Goal: Book appointment/travel/reservation

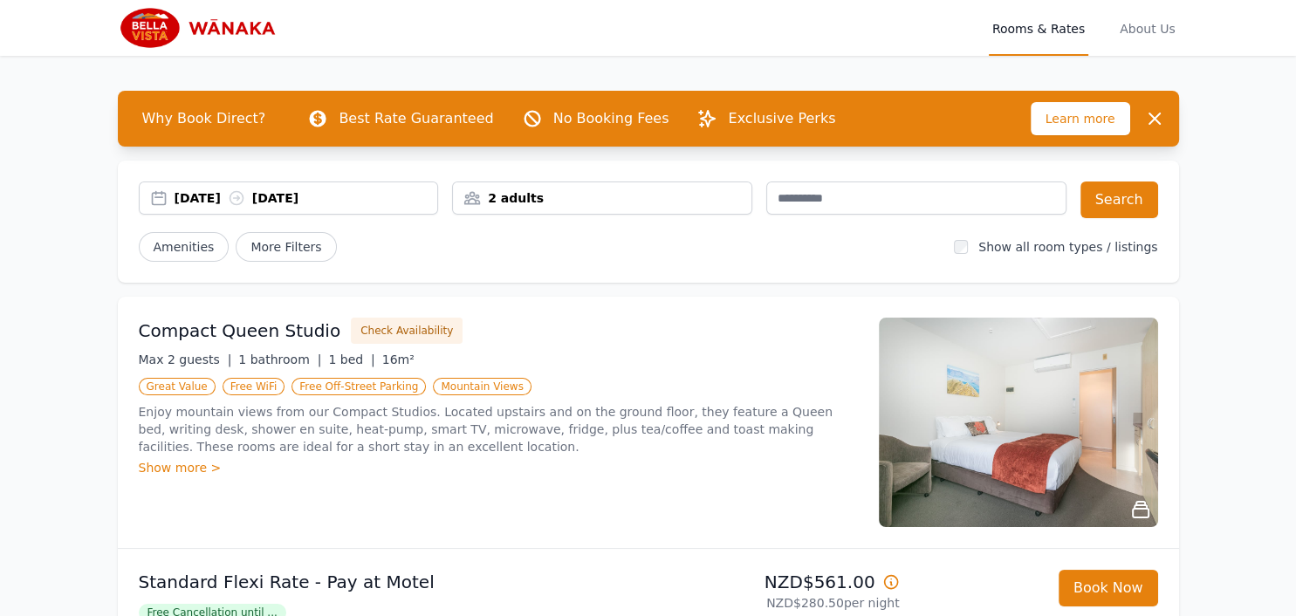
click at [213, 194] on div "[DATE] [DATE]" at bounding box center [306, 197] width 263 height 17
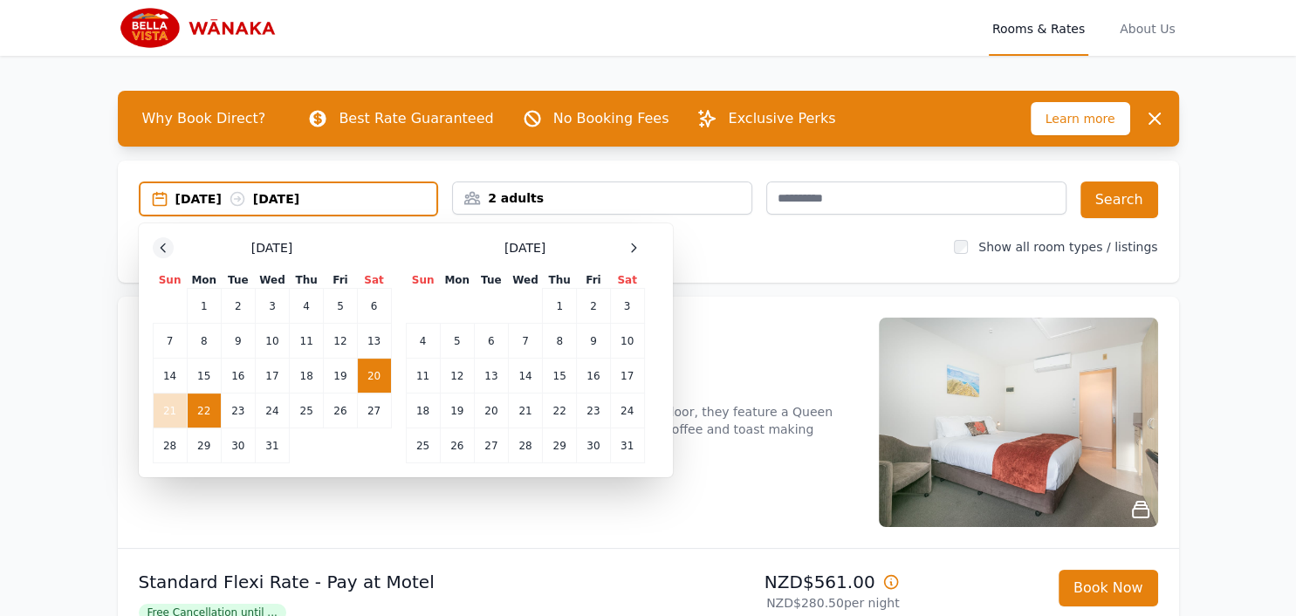
click at [162, 246] on icon at bounding box center [163, 247] width 4 height 8
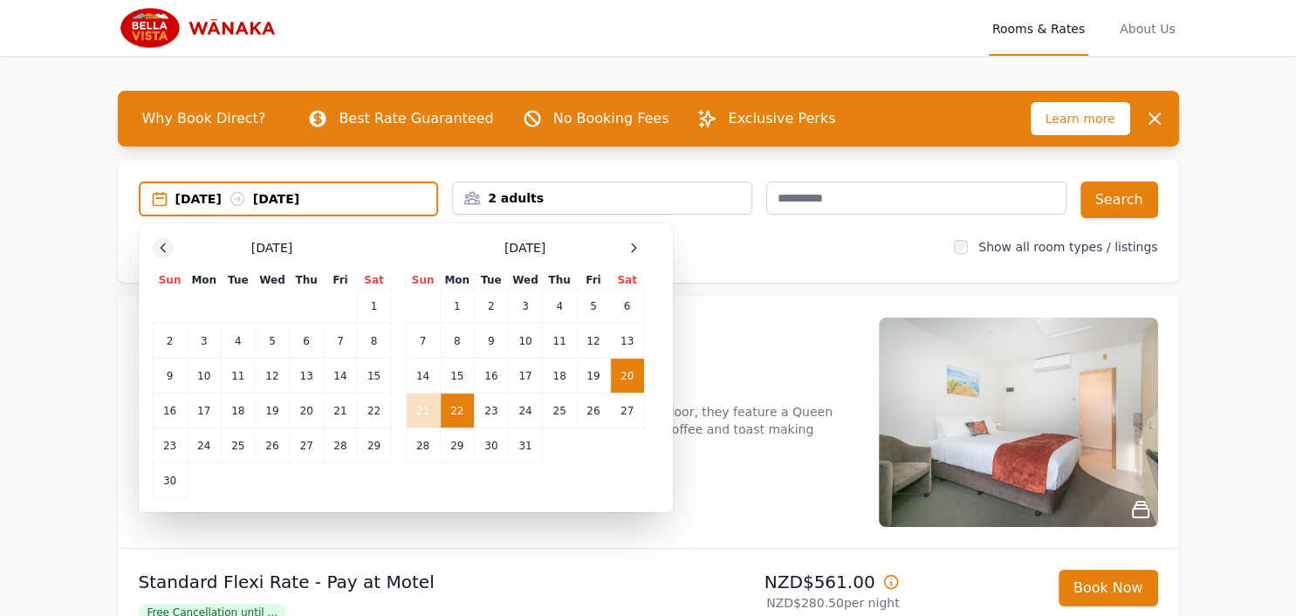
click at [162, 246] on icon at bounding box center [163, 247] width 4 height 8
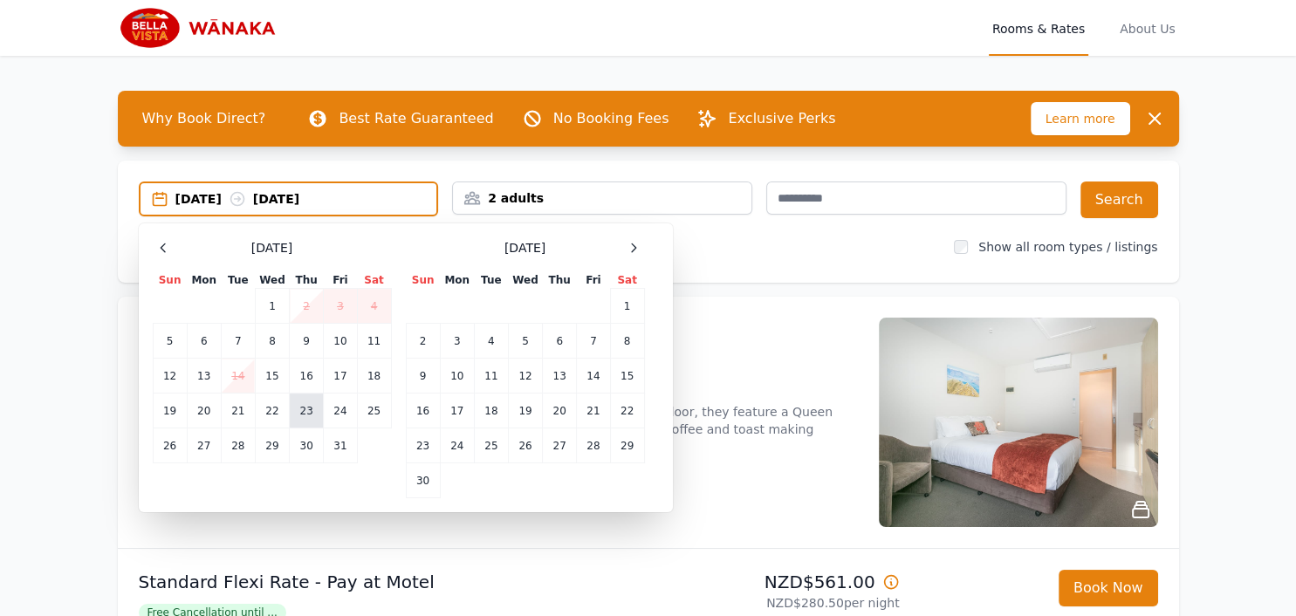
click at [309, 412] on td "23" at bounding box center [307, 410] width 34 height 35
click at [233, 444] on td "28" at bounding box center [238, 445] width 34 height 35
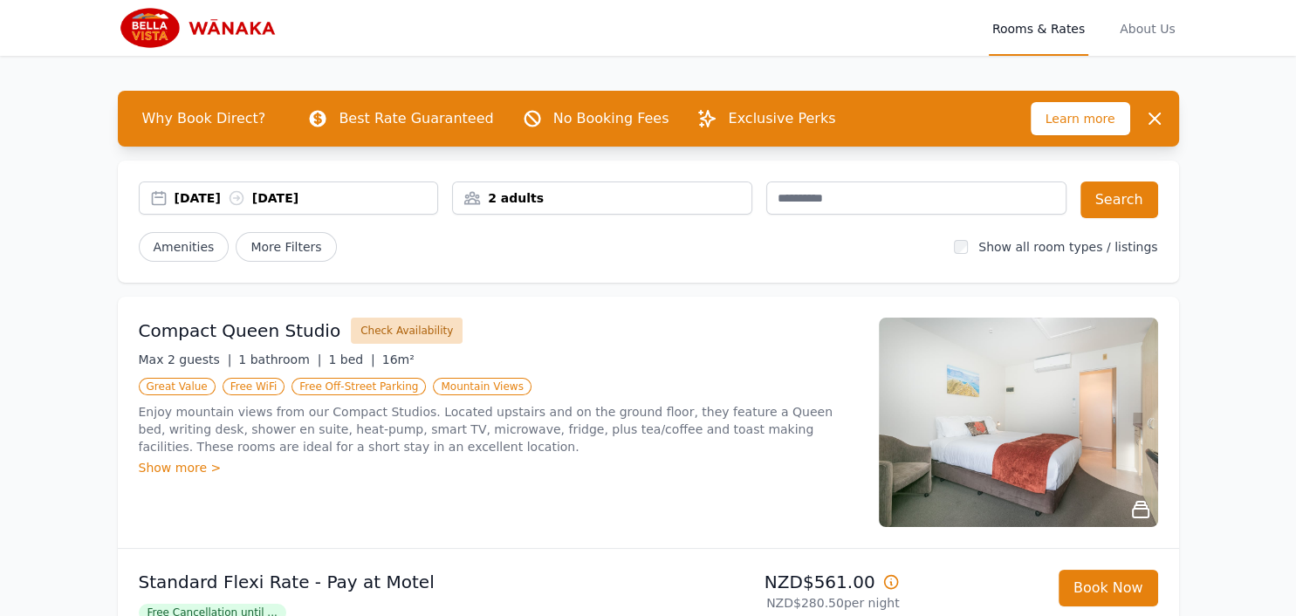
click at [358, 332] on button "Check Availability" at bounding box center [407, 331] width 112 height 26
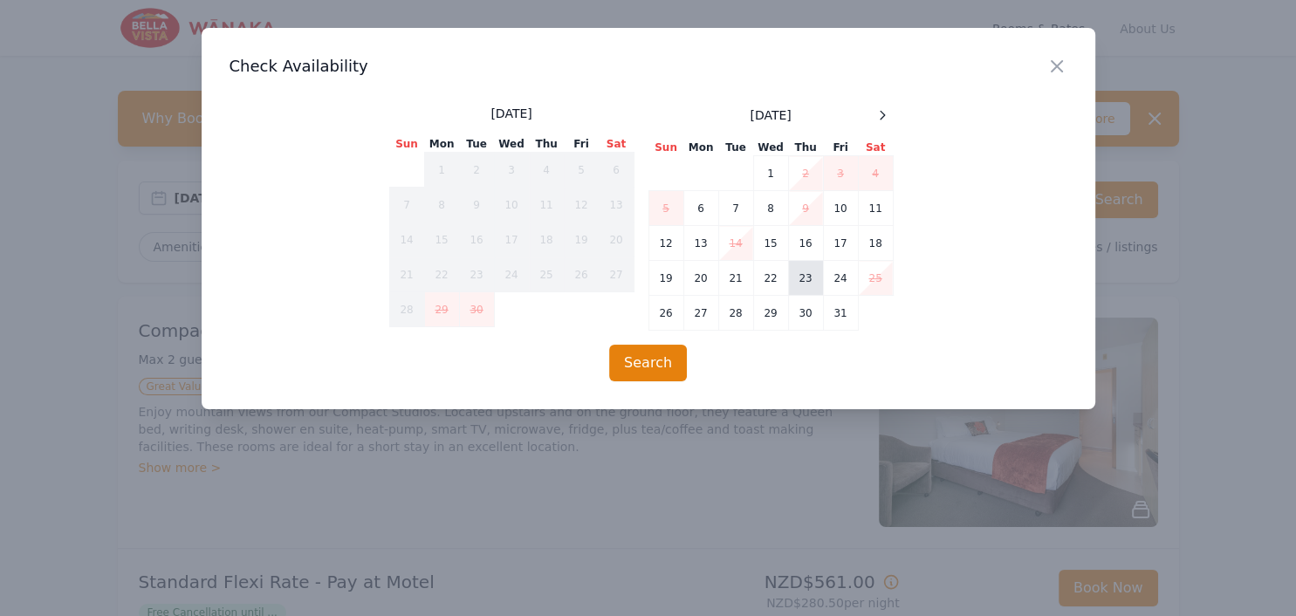
click at [812, 274] on td "23" at bounding box center [805, 278] width 35 height 35
click at [726, 312] on td "28" at bounding box center [735, 313] width 35 height 35
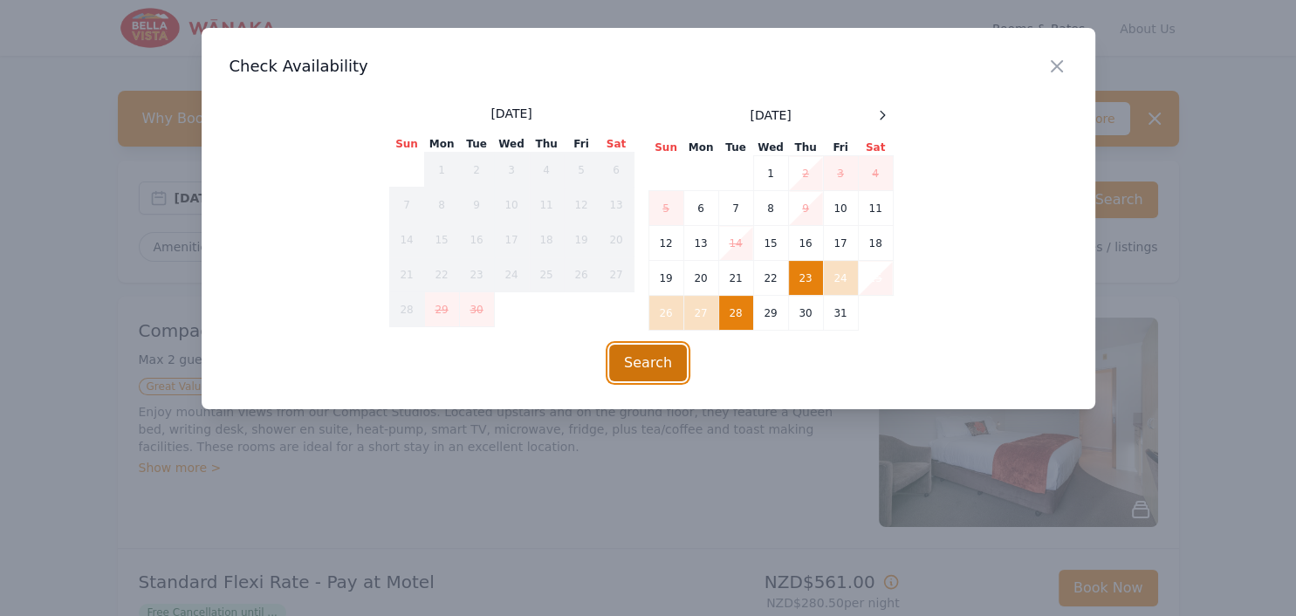
click at [632, 362] on button "Search" at bounding box center [648, 363] width 78 height 37
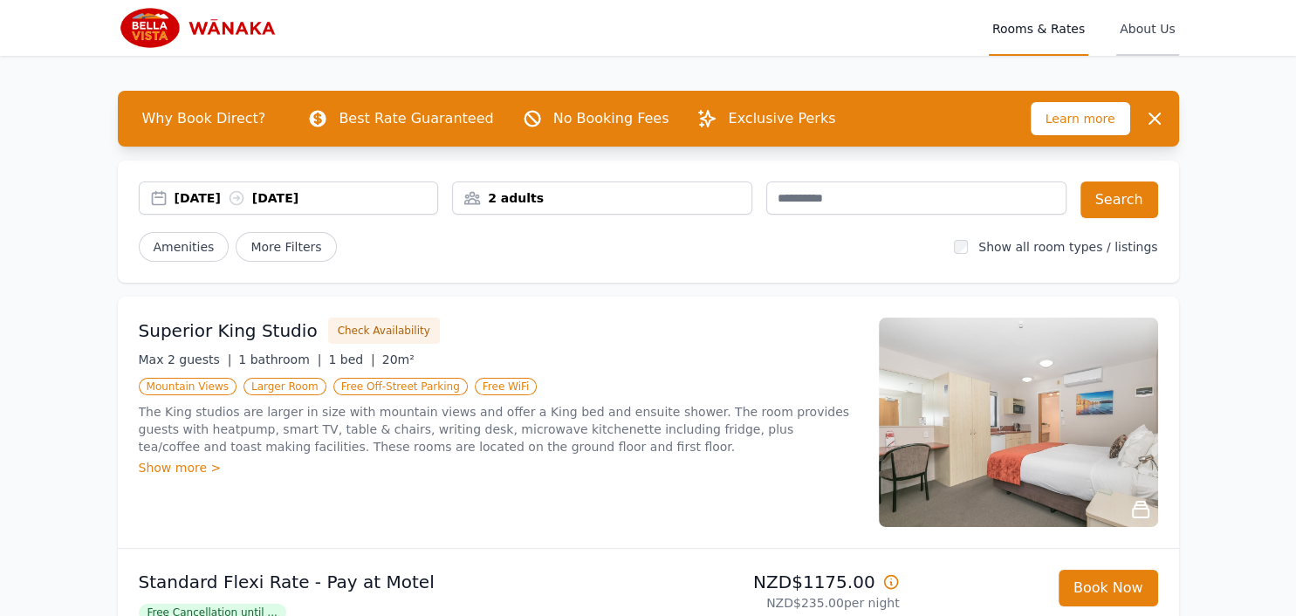
click at [1160, 30] on span "About Us" at bounding box center [1147, 28] width 62 height 56
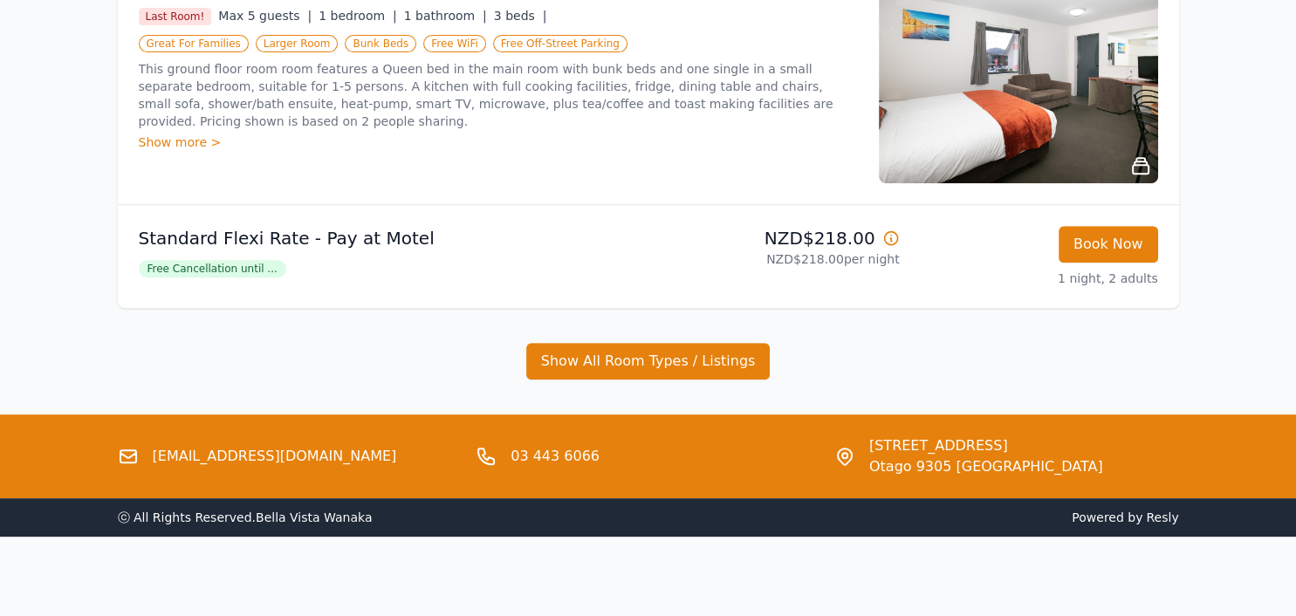
scroll to position [722, 0]
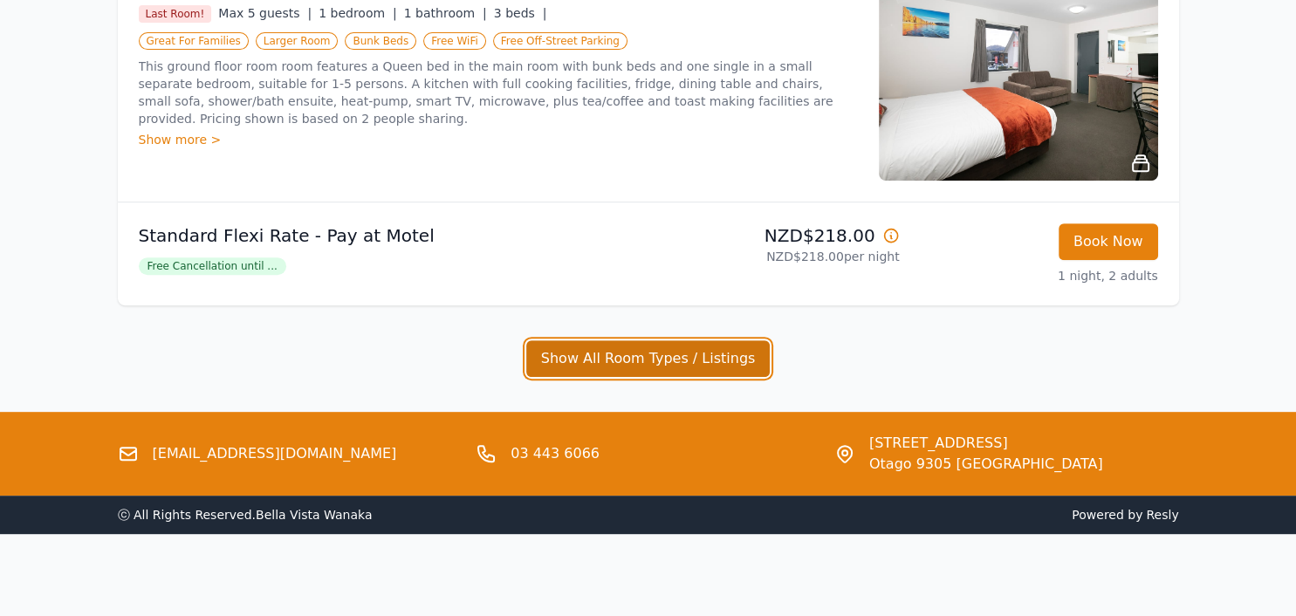
click at [639, 359] on button "Show All Room Types / Listings" at bounding box center [648, 358] width 244 height 37
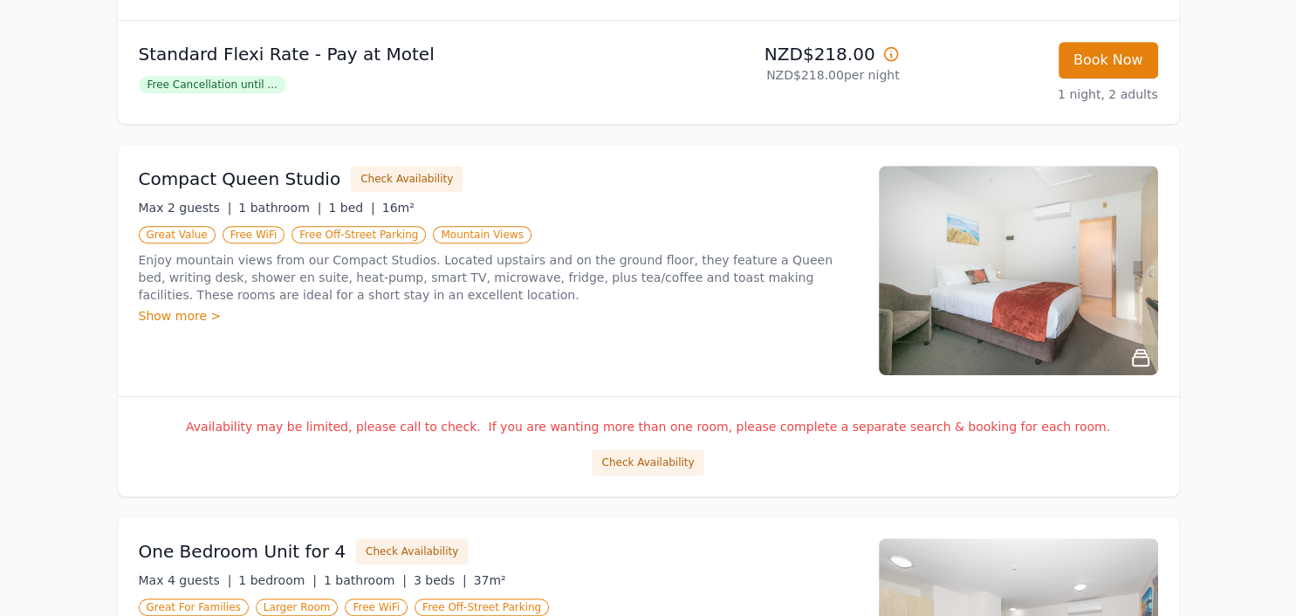
scroll to position [895, 0]
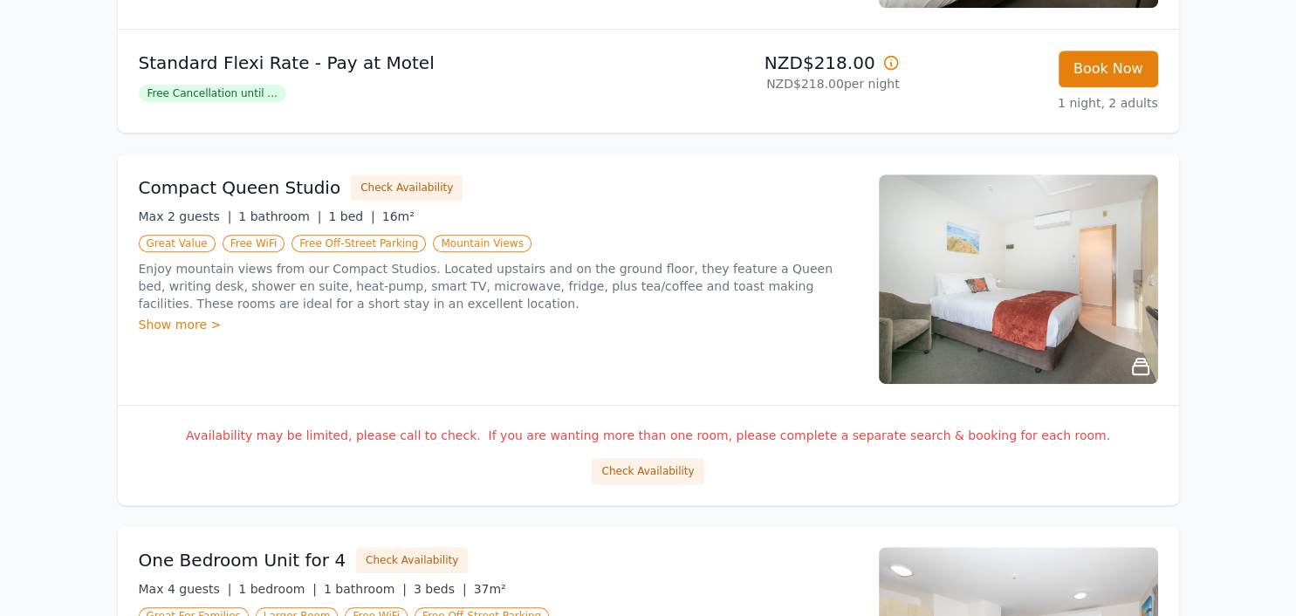
click at [168, 325] on div "Show more >" at bounding box center [498, 324] width 719 height 17
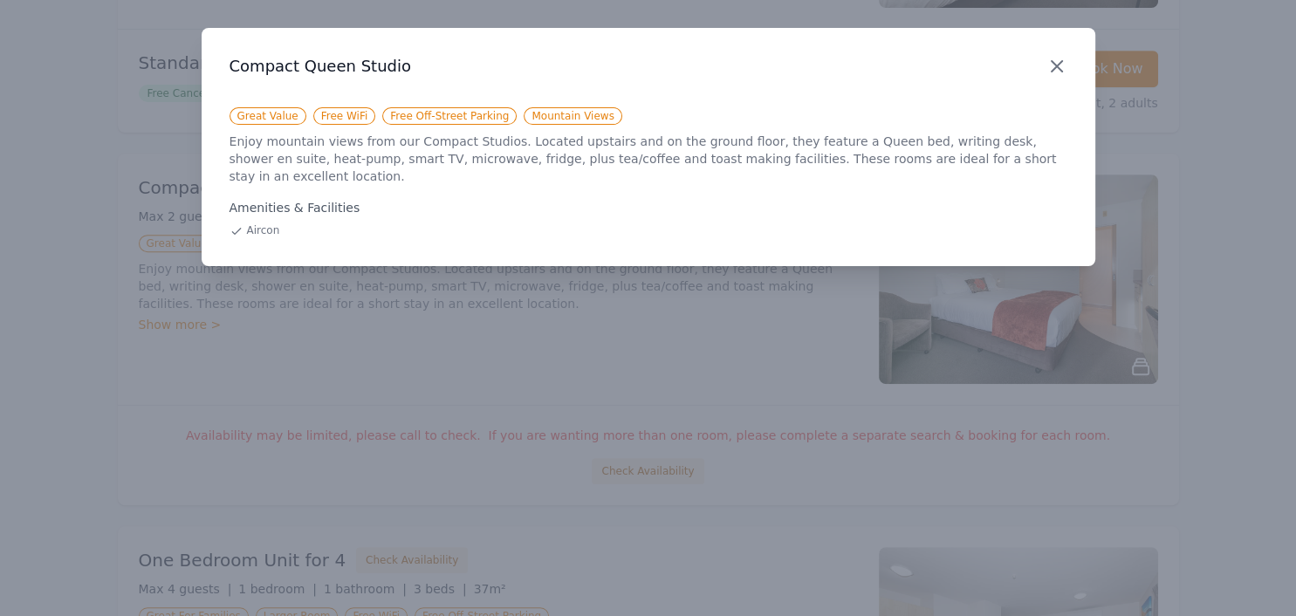
click at [1058, 62] on icon "button" at bounding box center [1056, 66] width 21 height 21
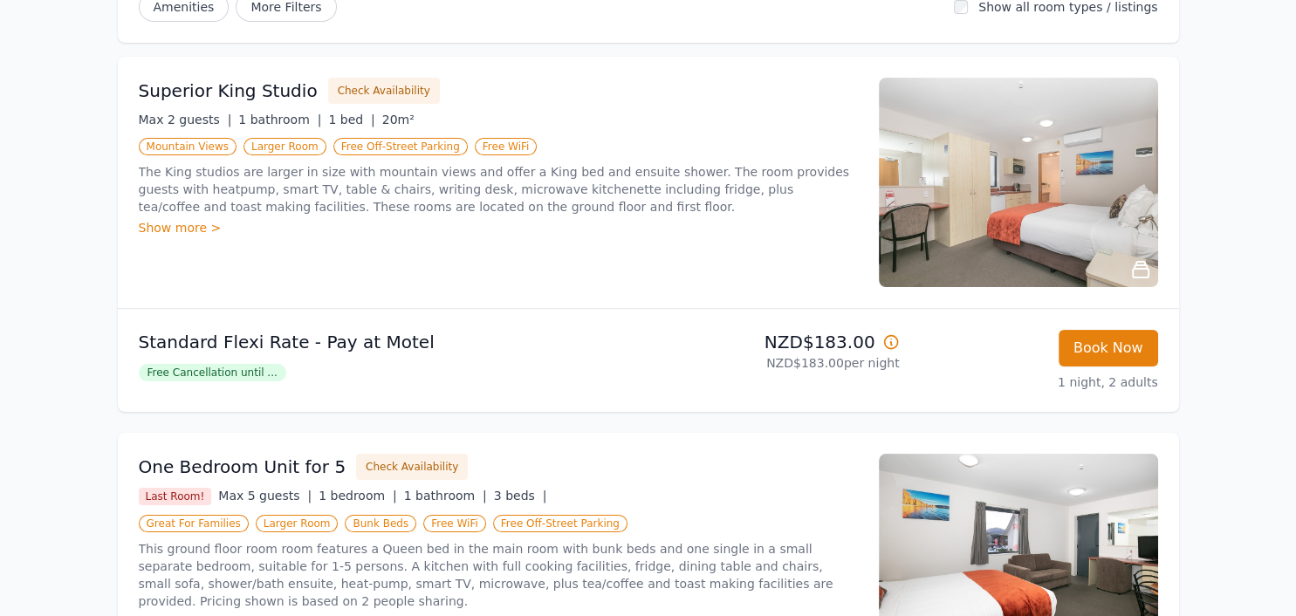
scroll to position [235, 0]
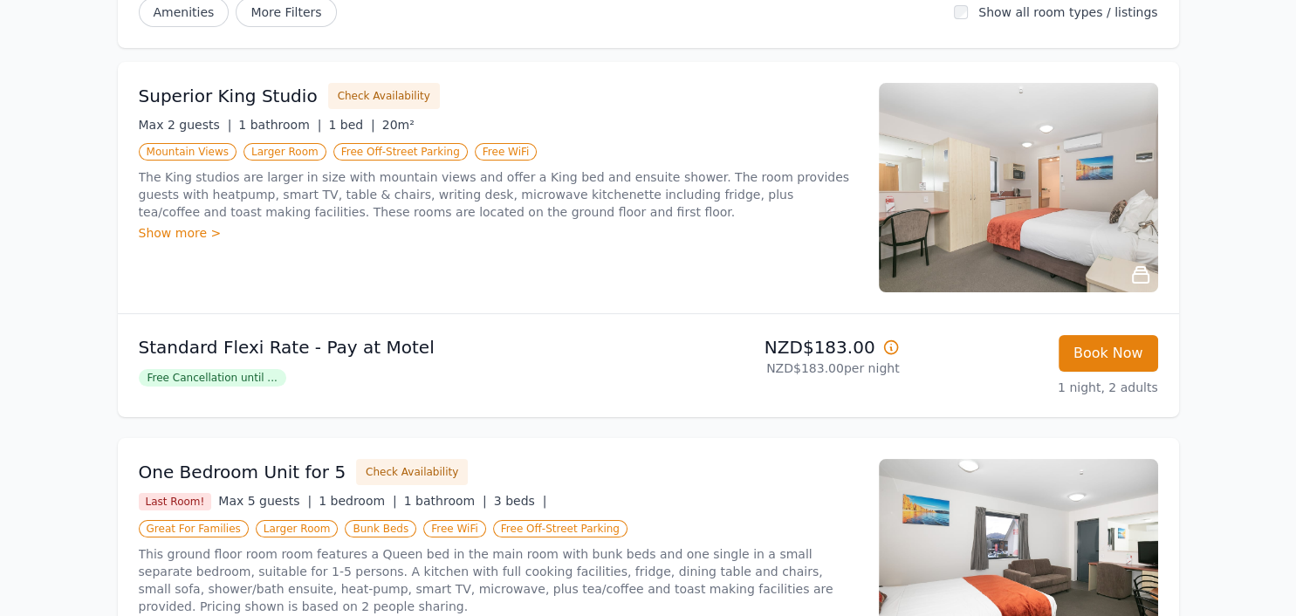
click at [168, 231] on div "Show more >" at bounding box center [498, 232] width 719 height 17
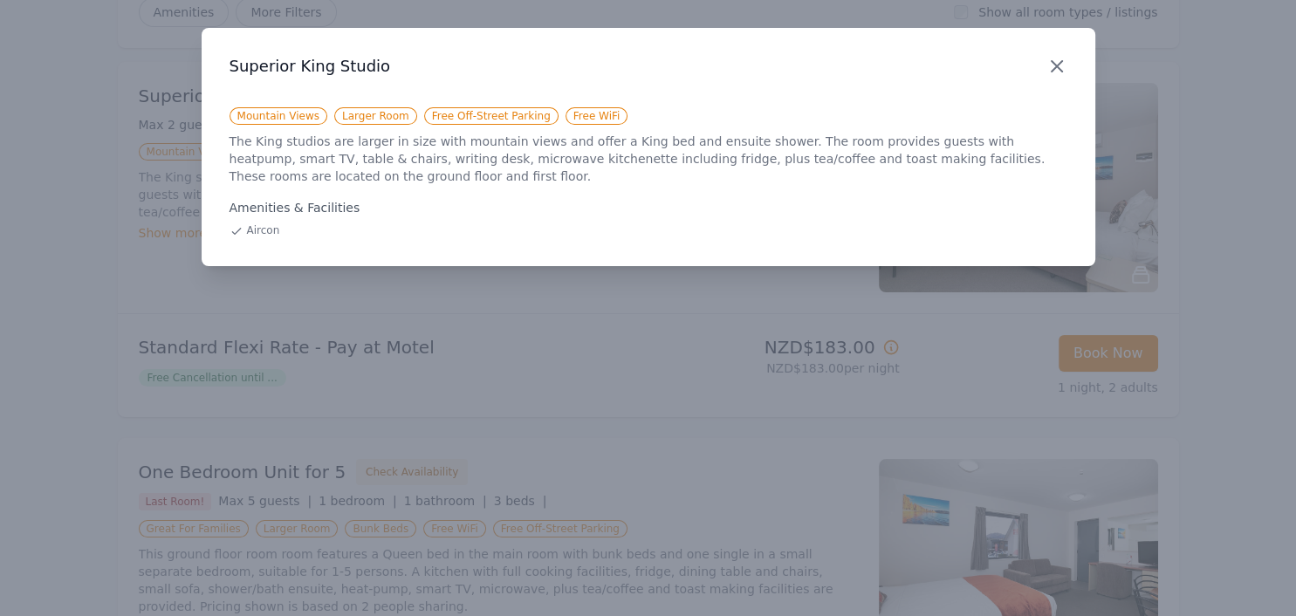
click at [1052, 66] on icon "button" at bounding box center [1056, 66] width 21 height 21
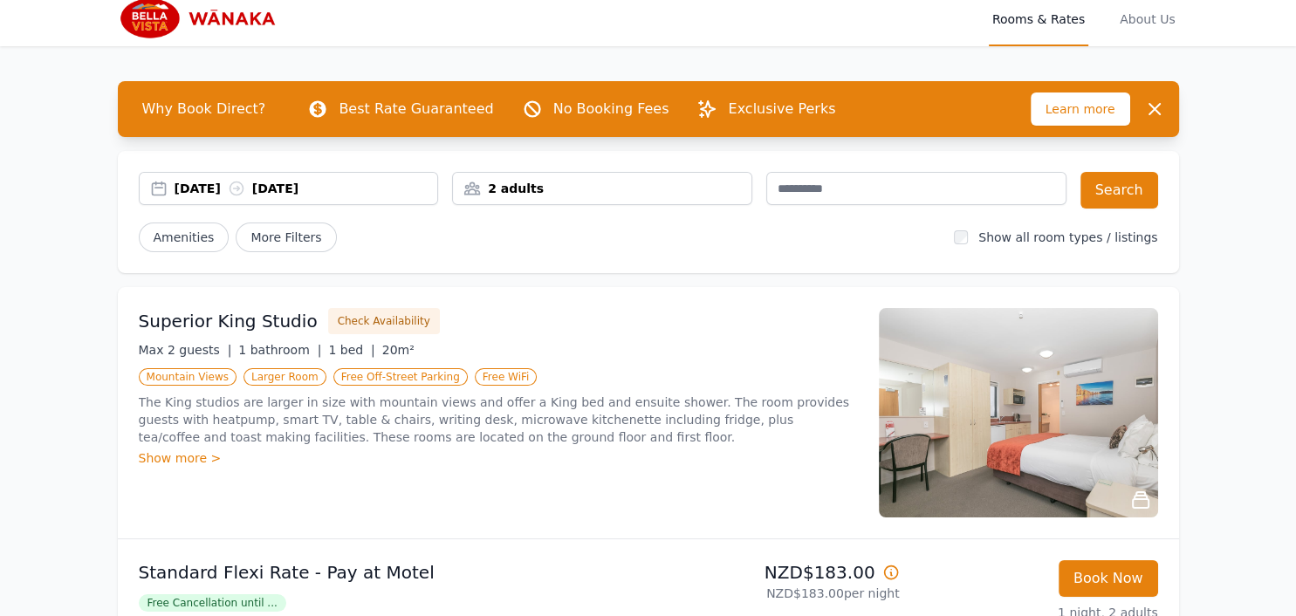
scroll to position [0, 0]
